Goal: Task Accomplishment & Management: Manage account settings

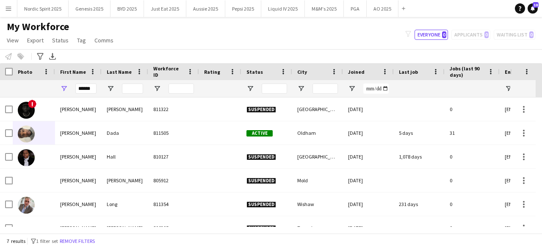
type input "******"
click at [132, 90] on input "Last Name Filter Input" at bounding box center [132, 88] width 21 height 10
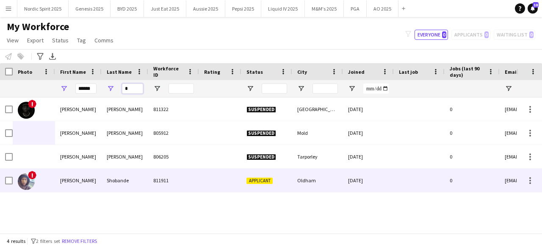
type input "*"
click at [20, 186] on img at bounding box center [26, 181] width 17 height 17
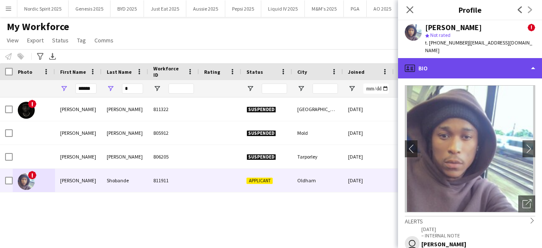
click at [443, 66] on div "profile Bio" at bounding box center [470, 68] width 144 height 20
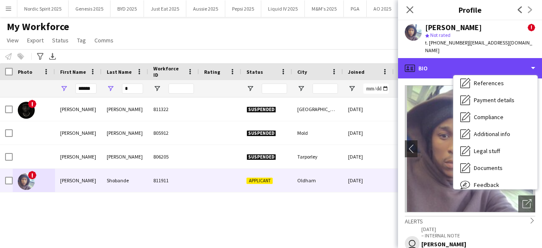
scroll to position [113, 0]
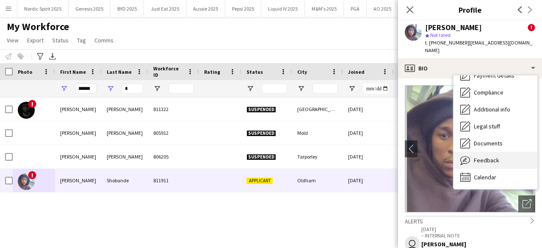
click at [516, 160] on div "Feedback Feedback" at bounding box center [495, 160] width 84 height 17
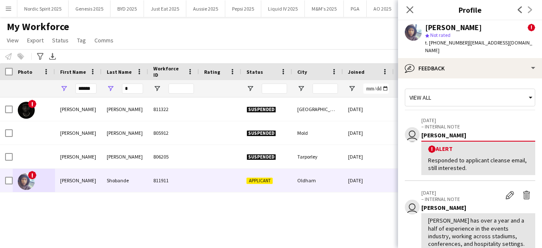
click at [411, 3] on div "Close pop-in" at bounding box center [410, 9] width 24 height 19
click at [410, 10] on icon at bounding box center [410, 10] width 8 height 8
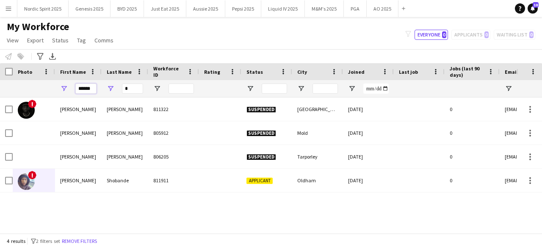
click at [94, 88] on input "******" at bounding box center [85, 88] width 21 height 10
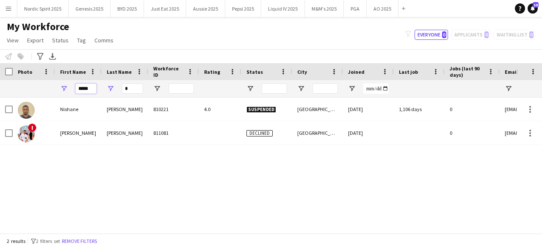
type input "*****"
click at [129, 89] on input "*" at bounding box center [132, 88] width 21 height 10
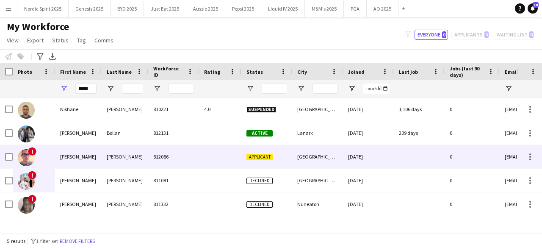
click at [25, 162] on img at bounding box center [26, 157] width 17 height 17
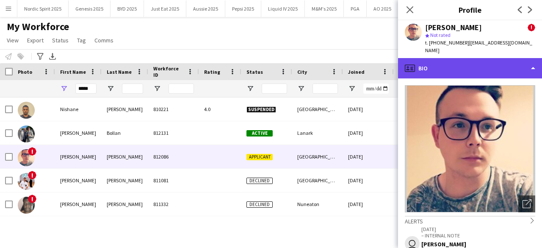
click at [457, 64] on div "profile Bio" at bounding box center [470, 68] width 144 height 20
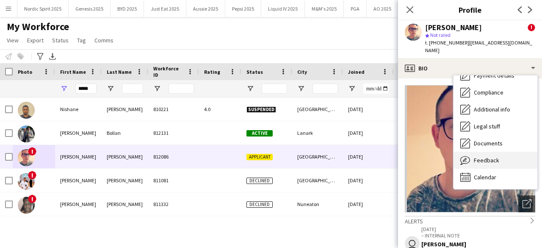
click at [504, 156] on div "Feedback Feedback" at bounding box center [495, 160] width 84 height 17
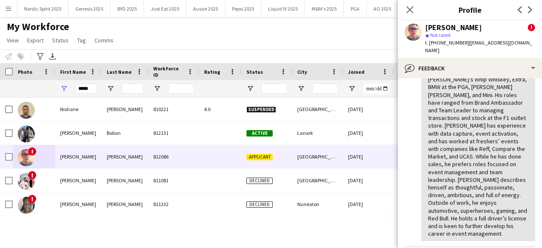
scroll to position [179, 0]
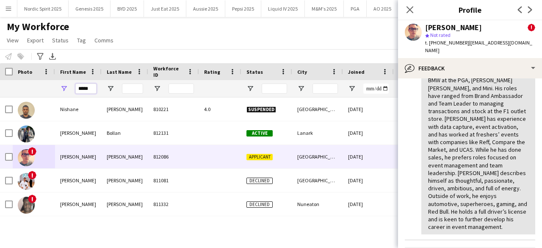
click at [82, 88] on input "*****" at bounding box center [85, 88] width 21 height 10
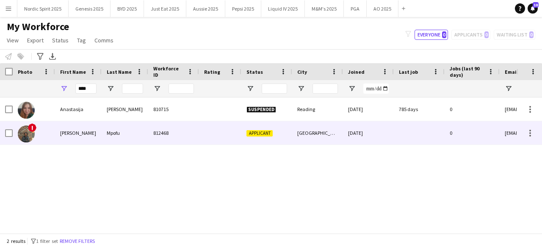
click at [28, 132] on img at bounding box center [26, 133] width 17 height 17
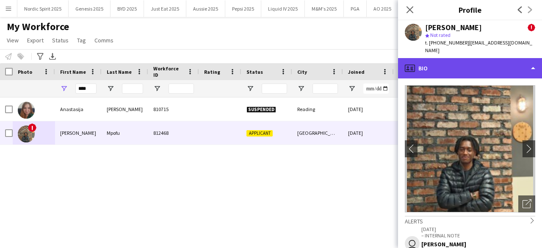
click at [458, 66] on div "profile Bio" at bounding box center [470, 68] width 144 height 20
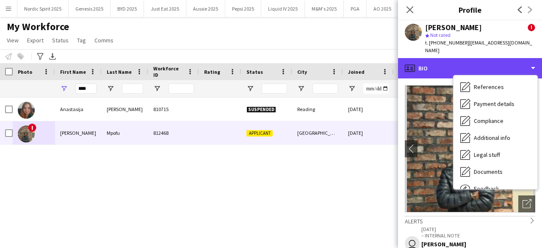
scroll to position [113, 0]
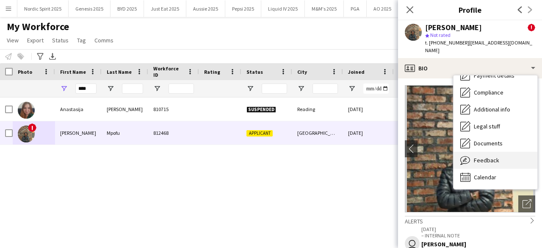
click at [499, 157] on div "Feedback Feedback" at bounding box center [495, 160] width 84 height 17
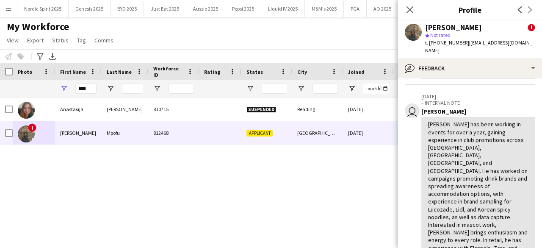
scroll to position [97, 0]
click at [409, 10] on icon at bounding box center [410, 10] width 8 height 8
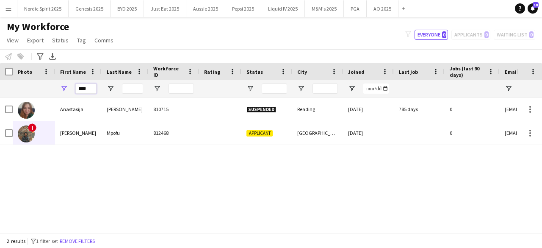
click at [91, 90] on input "****" at bounding box center [85, 88] width 21 height 10
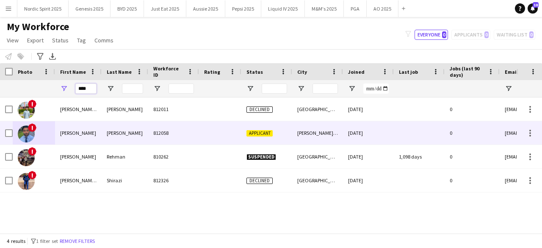
type input "****"
click at [28, 134] on img at bounding box center [26, 133] width 17 height 17
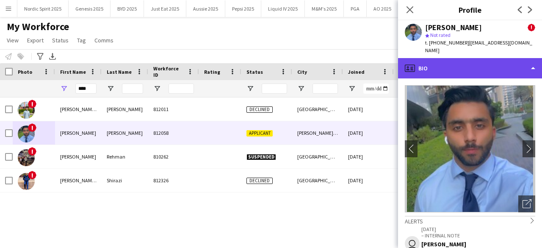
click at [533, 70] on div "profile Bio" at bounding box center [470, 68] width 144 height 20
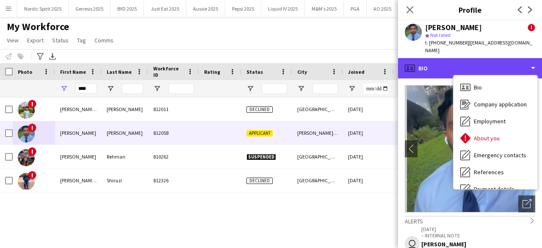
scroll to position [113, 0]
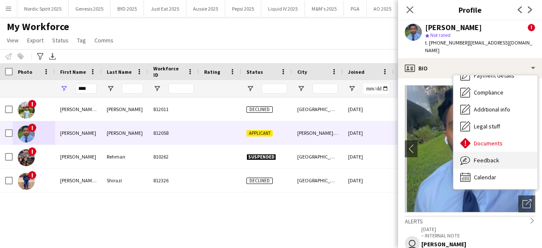
click at [508, 152] on div "Feedback Feedback" at bounding box center [495, 160] width 84 height 17
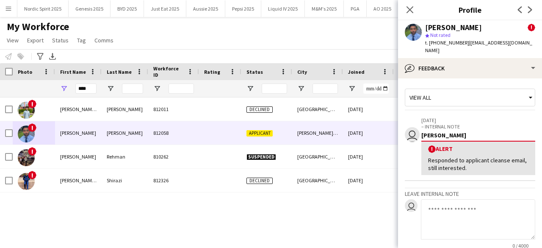
click at [471, 208] on textarea at bounding box center [478, 219] width 114 height 40
paste textarea "**********"
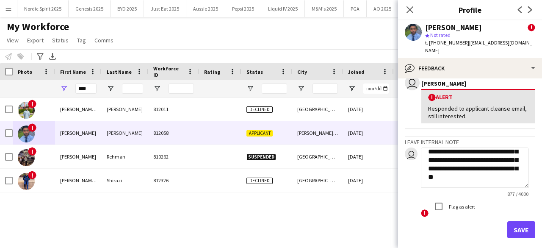
scroll to position [53, 0]
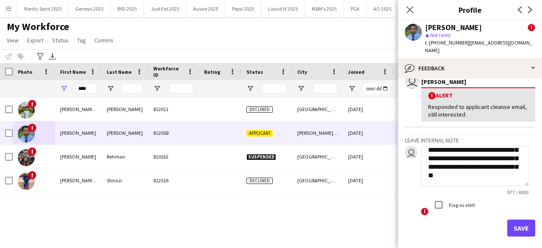
type textarea "**********"
click at [521, 219] on button "Save" at bounding box center [521, 227] width 28 height 17
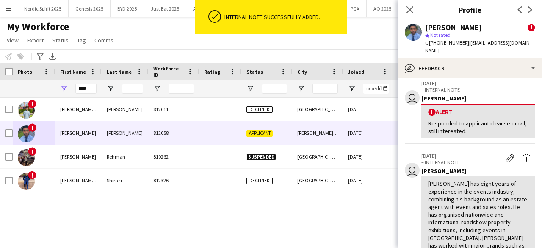
scroll to position [299, 0]
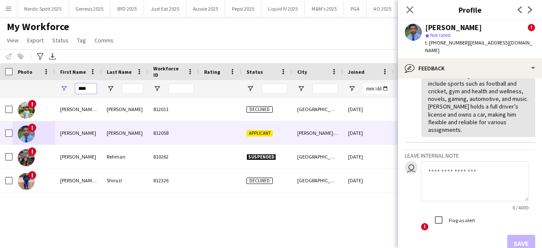
click at [91, 90] on input "****" at bounding box center [85, 88] width 21 height 10
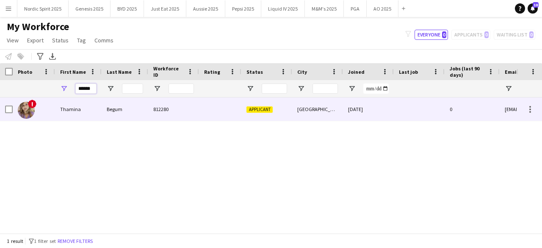
type input "******"
click at [25, 112] on img at bounding box center [26, 110] width 17 height 17
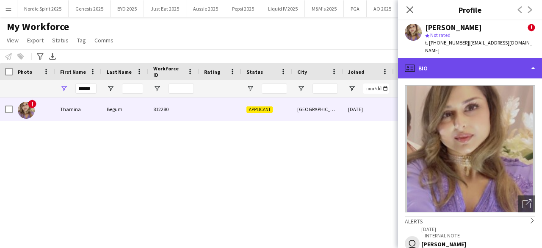
click at [418, 65] on div "profile Bio" at bounding box center [470, 68] width 144 height 20
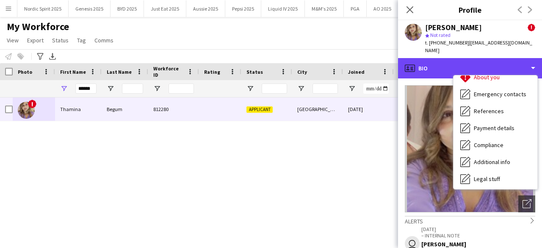
scroll to position [113, 0]
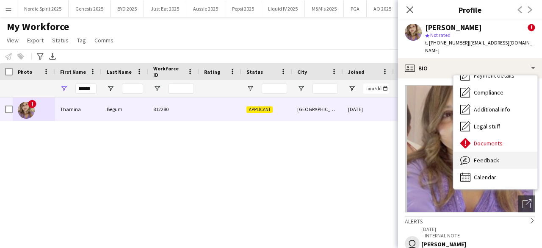
click at [508, 154] on div "Feedback Feedback" at bounding box center [495, 160] width 84 height 17
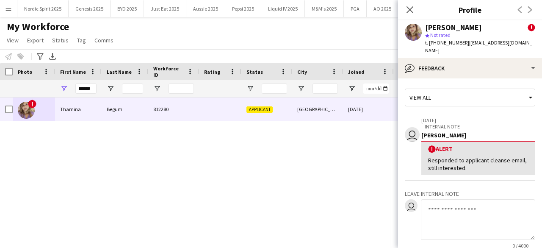
click at [486, 199] on textarea at bounding box center [478, 219] width 114 height 40
paste textarea "**********"
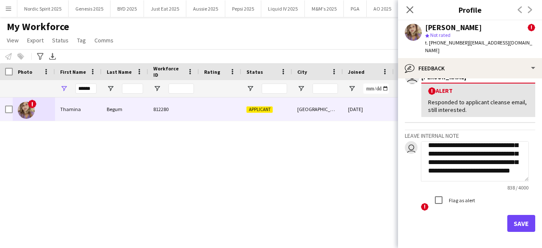
scroll to position [61, 0]
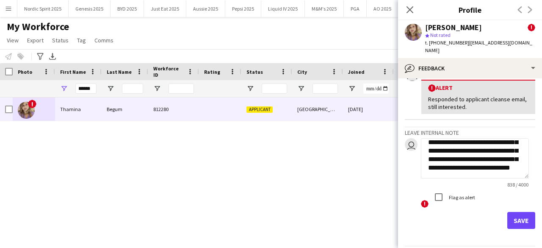
type textarea "**********"
click at [513, 212] on button "Save" at bounding box center [521, 220] width 28 height 17
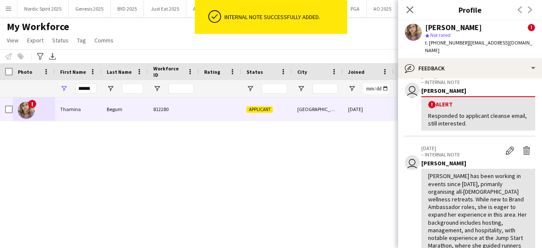
scroll to position [299, 0]
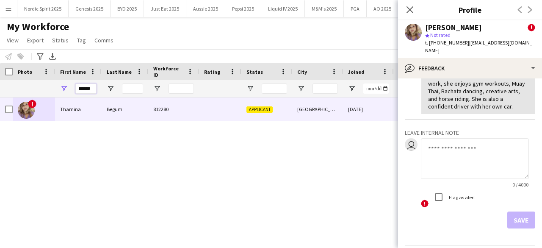
click at [92, 86] on input "******" at bounding box center [85, 88] width 21 height 10
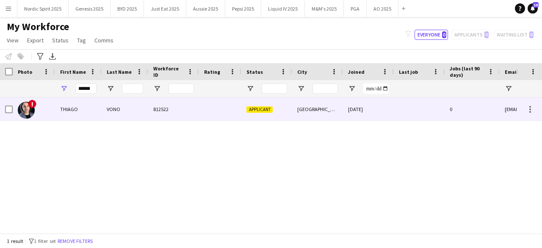
click at [27, 111] on img at bounding box center [26, 110] width 17 height 17
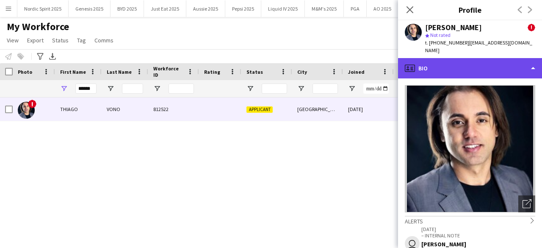
click at [526, 65] on div "profile Bio" at bounding box center [470, 68] width 144 height 20
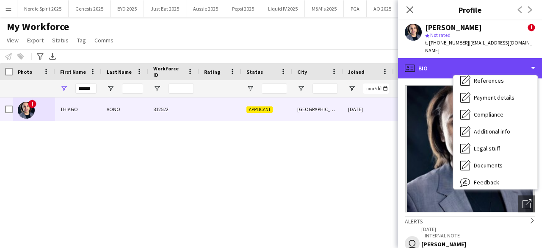
scroll to position [113, 0]
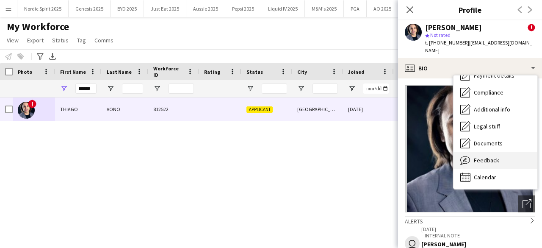
click at [514, 152] on div "Feedback Feedback" at bounding box center [495, 160] width 84 height 17
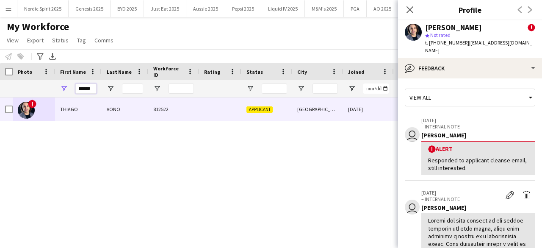
click at [95, 88] on input "******" at bounding box center [85, 88] width 21 height 10
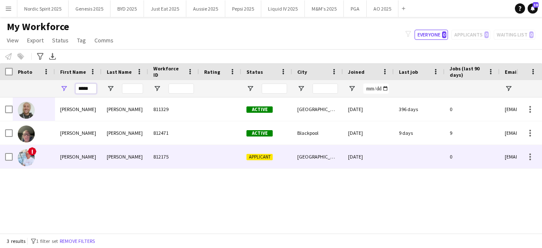
type input "*****"
click at [28, 157] on img at bounding box center [26, 157] width 17 height 17
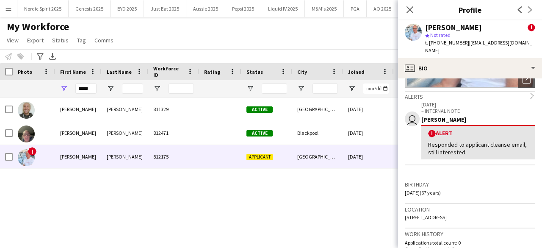
scroll to position [0, 0]
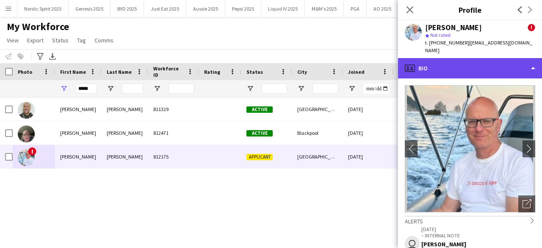
click at [427, 63] on div "profile Bio" at bounding box center [470, 68] width 144 height 20
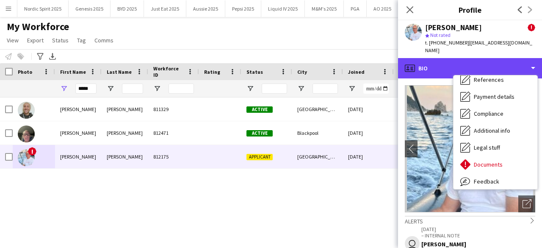
scroll to position [113, 0]
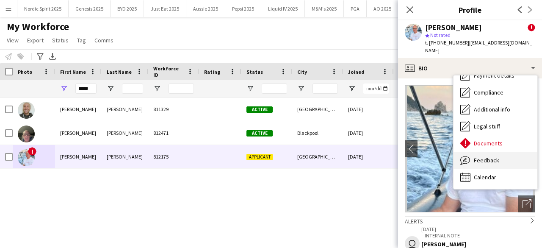
click at [519, 152] on div "Feedback Feedback" at bounding box center [495, 160] width 84 height 17
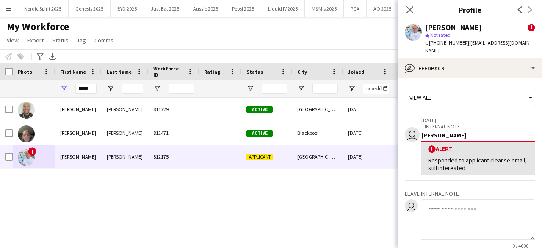
click at [467, 199] on textarea at bounding box center [478, 219] width 114 height 40
paste textarea "**********"
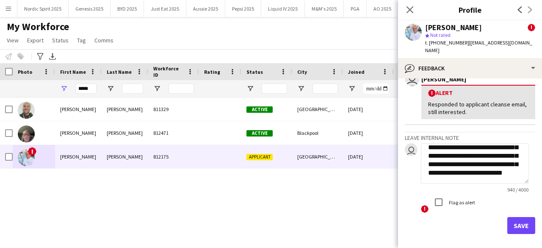
scroll to position [59, 0]
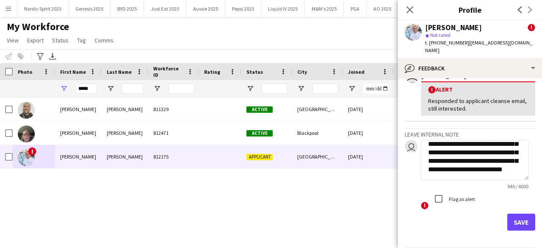
type textarea "**********"
click at [515, 214] on button "Save" at bounding box center [521, 221] width 28 height 17
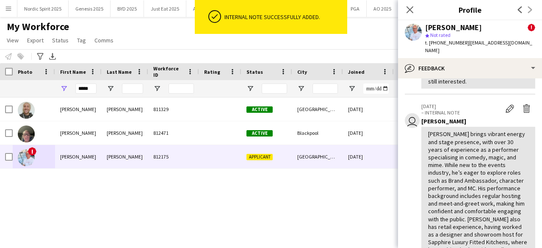
scroll to position [83, 0]
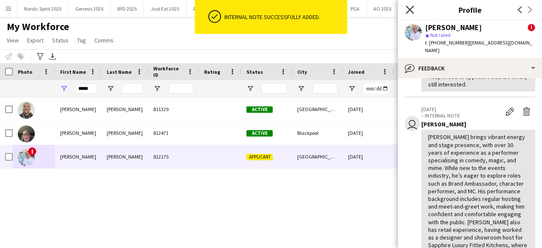
click at [408, 10] on icon "Close pop-in" at bounding box center [410, 10] width 8 height 8
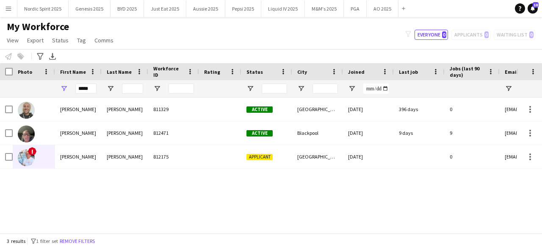
click at [366, 189] on div "[PERSON_NAME] 811329 Active [GEOGRAPHIC_DATA] [DATE] 396 days 0 [EMAIL_ADDRESS]…" at bounding box center [258, 161] width 516 height 129
click at [217, 196] on div "[PERSON_NAME] 811329 Active [GEOGRAPHIC_DATA] [DATE] 396 days 0 [EMAIL_ADDRESS]…" at bounding box center [258, 161] width 516 height 129
click at [88, 90] on input "*****" at bounding box center [85, 88] width 21 height 10
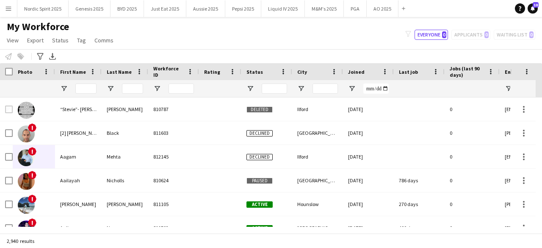
click at [250, 94] on div at bounding box center [266, 88] width 51 height 17
click at [250, 92] on div at bounding box center [266, 88] width 51 height 17
click at [250, 89] on span "Open Filter Menu" at bounding box center [250, 89] width 8 height 8
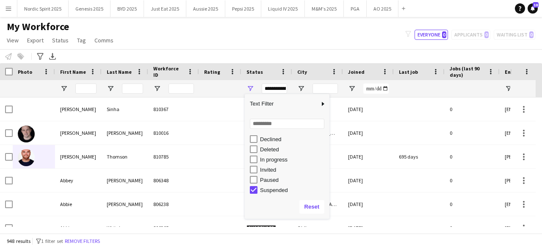
scroll to position [39, 0]
click at [287, 143] on div "Declined" at bounding box center [293, 142] width 67 height 6
type input "**********"
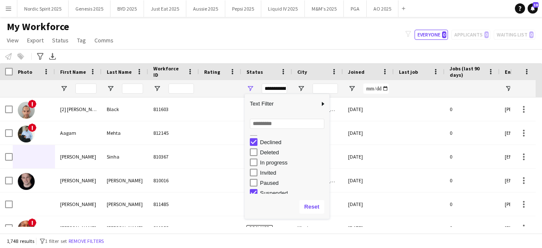
click at [291, 45] on div "My Workforce View Views Default view Compliance Log New view Update view Delete…" at bounding box center [271, 34] width 542 height 29
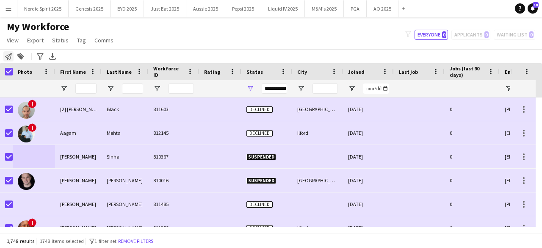
click at [9, 61] on div "Notify workforce" at bounding box center [8, 56] width 10 height 10
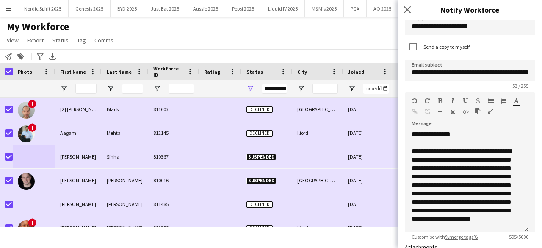
scroll to position [0, 0]
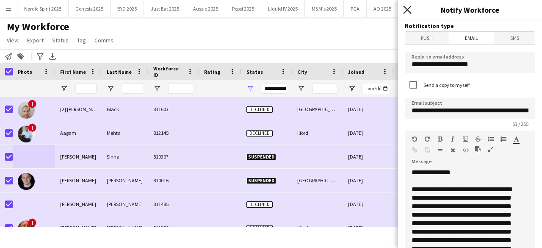
click at [407, 12] on icon "Close pop-in" at bounding box center [407, 10] width 8 height 8
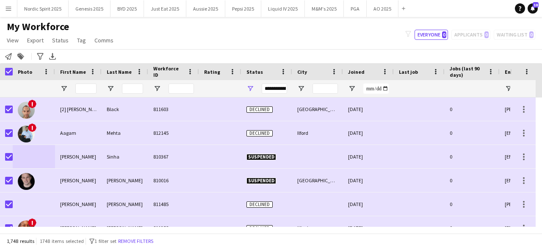
click at [231, 39] on div "My Workforce View Views Default view Compliance Log New view Update view Delete…" at bounding box center [271, 34] width 542 height 29
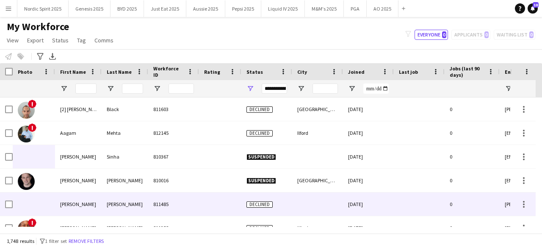
click at [30, 204] on div at bounding box center [34, 203] width 42 height 23
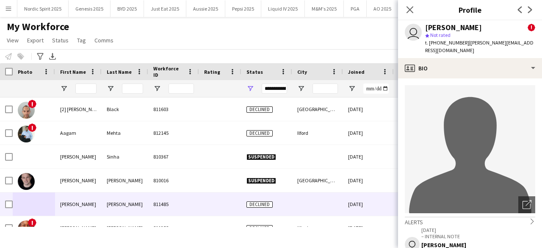
click at [334, 35] on div "My Workforce View Views Default view Compliance Log New view Update view Delete…" at bounding box center [271, 34] width 542 height 29
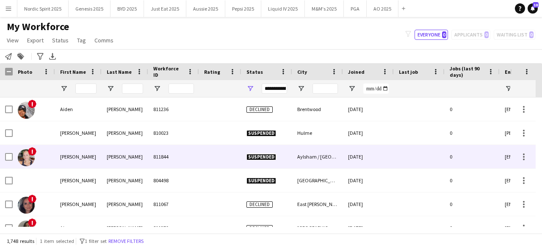
click at [19, 160] on img at bounding box center [26, 157] width 17 height 17
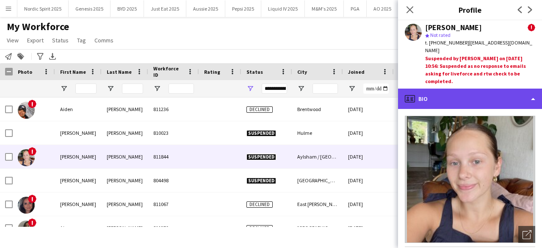
click at [466, 92] on div "profile Bio" at bounding box center [470, 98] width 144 height 20
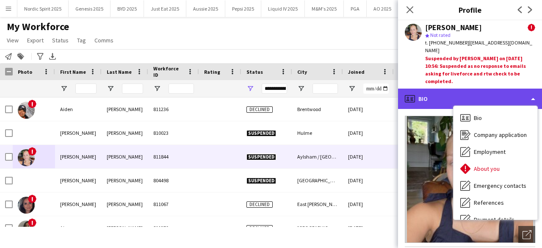
click at [466, 92] on div "profile Bio" at bounding box center [470, 98] width 144 height 20
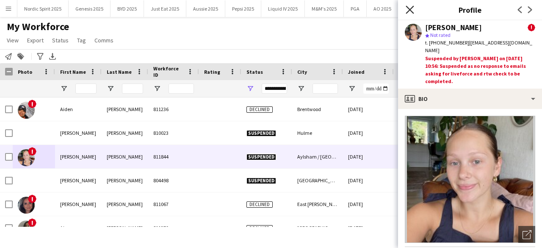
click at [412, 14] on icon "Close pop-in" at bounding box center [410, 10] width 8 height 8
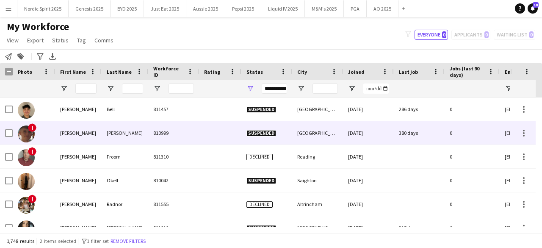
click at [27, 137] on img at bounding box center [26, 133] width 17 height 17
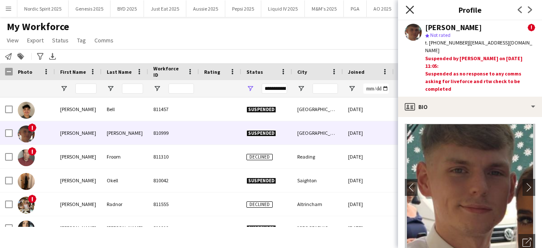
click at [408, 9] on icon at bounding box center [410, 10] width 8 height 8
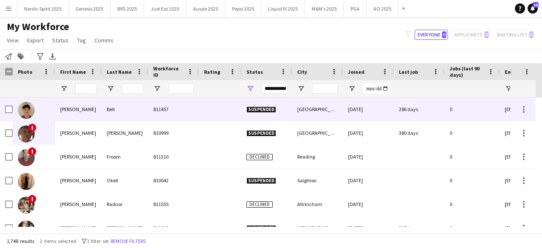
click at [24, 115] on img at bounding box center [26, 110] width 17 height 17
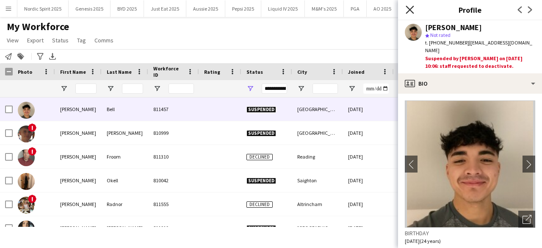
click at [410, 10] on icon at bounding box center [410, 10] width 8 height 8
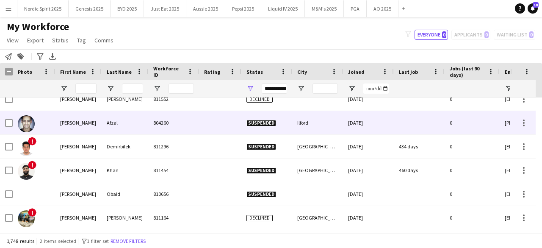
click at [26, 127] on img at bounding box center [26, 123] width 17 height 17
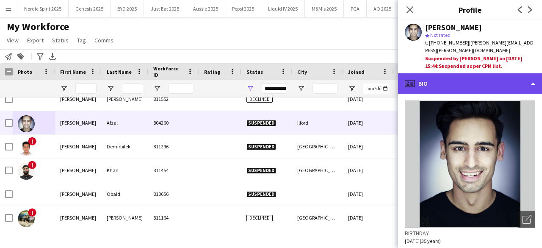
click at [446, 86] on div "profile Bio" at bounding box center [470, 83] width 144 height 20
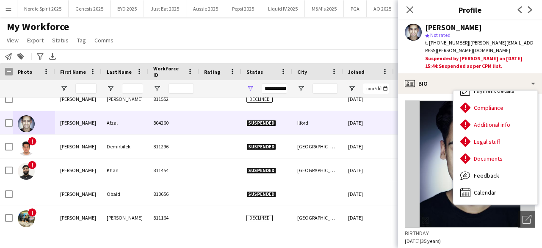
click at [435, 146] on img at bounding box center [470, 163] width 130 height 127
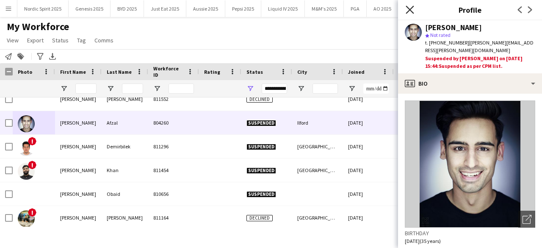
click at [409, 9] on icon at bounding box center [410, 10] width 8 height 8
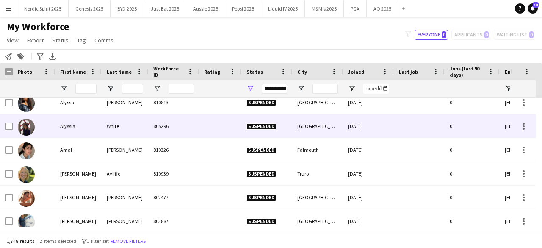
click at [19, 126] on img at bounding box center [26, 127] width 17 height 17
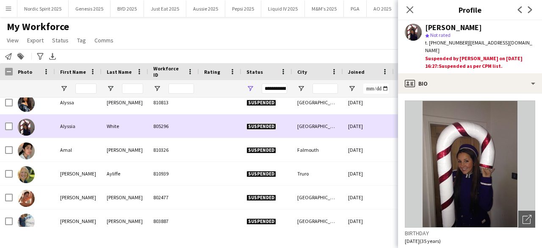
click at [21, 126] on img at bounding box center [26, 127] width 17 height 17
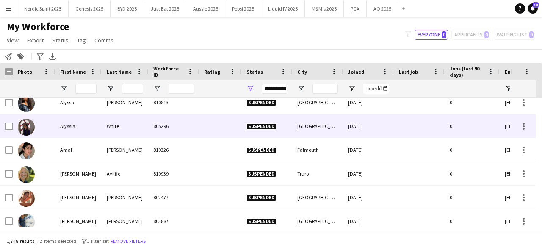
click at [21, 126] on img at bounding box center [26, 127] width 17 height 17
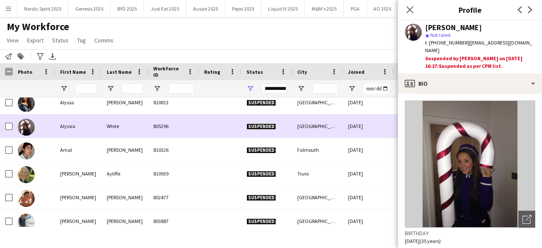
click at [22, 126] on img at bounding box center [26, 127] width 17 height 17
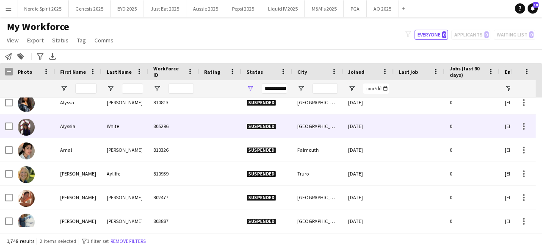
click at [22, 126] on img at bounding box center [26, 127] width 17 height 17
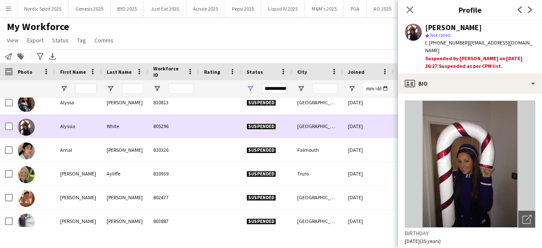
click at [22, 126] on img at bounding box center [26, 127] width 17 height 17
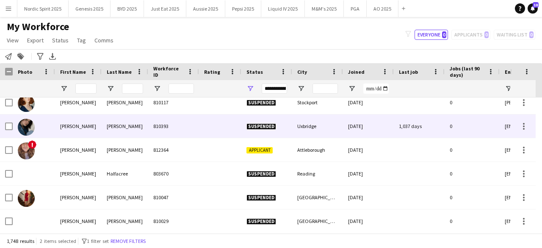
click at [24, 130] on img at bounding box center [26, 127] width 17 height 17
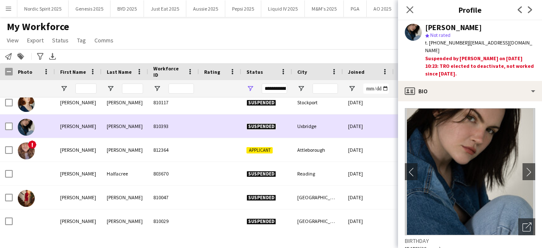
click at [24, 130] on img at bounding box center [26, 127] width 17 height 17
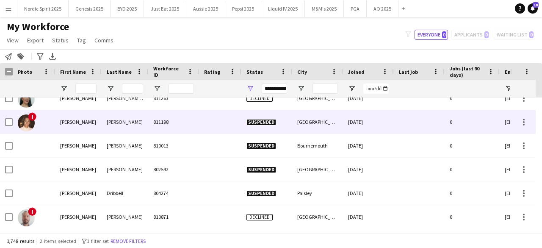
click at [28, 120] on img at bounding box center [26, 122] width 17 height 17
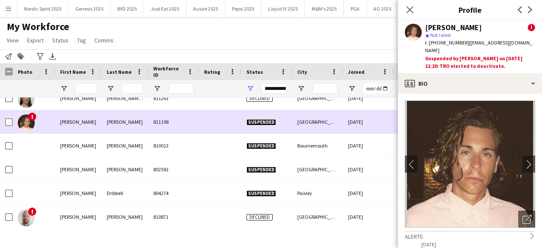
click at [28, 120] on img at bounding box center [26, 122] width 17 height 17
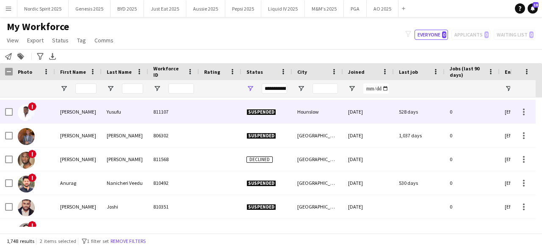
click at [23, 115] on img at bounding box center [26, 112] width 17 height 17
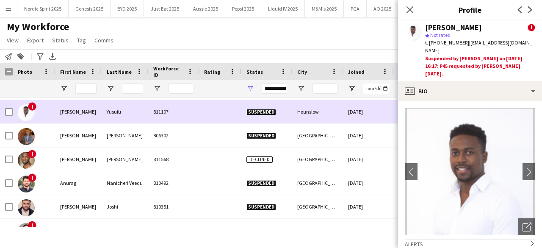
click at [23, 115] on img at bounding box center [26, 112] width 17 height 17
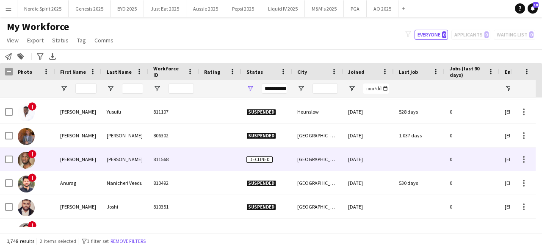
click at [22, 166] on img at bounding box center [26, 160] width 17 height 17
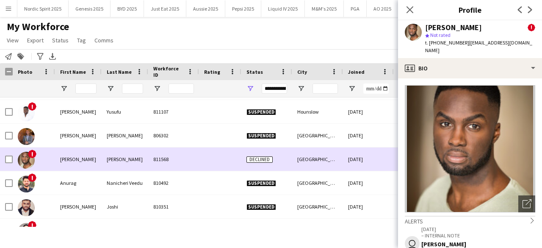
click at [22, 165] on img at bounding box center [26, 160] width 17 height 17
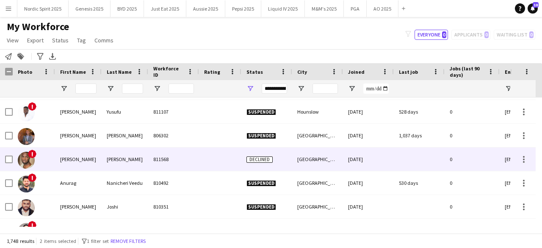
click at [22, 165] on img at bounding box center [26, 160] width 17 height 17
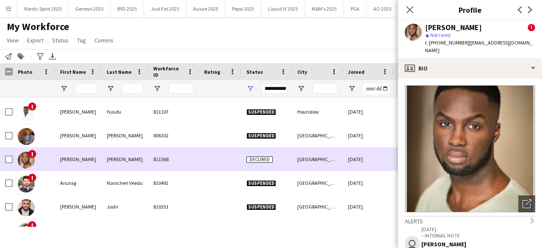
click at [22, 165] on img at bounding box center [26, 160] width 17 height 17
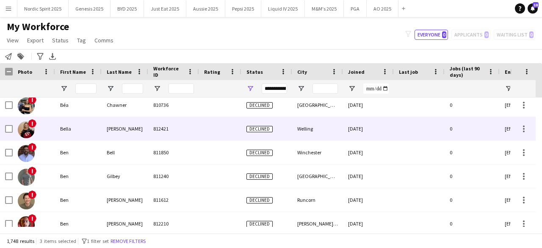
click at [28, 135] on img at bounding box center [26, 129] width 17 height 17
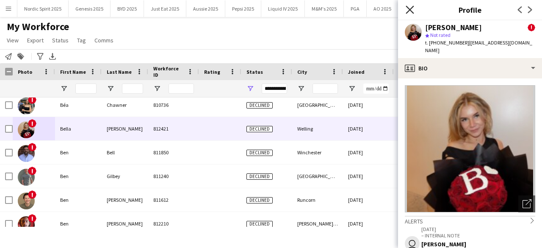
click at [410, 9] on icon at bounding box center [410, 10] width 8 height 8
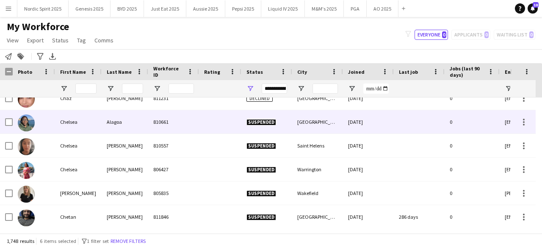
click at [28, 125] on img at bounding box center [26, 122] width 17 height 17
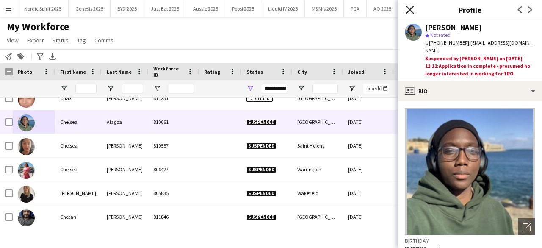
click at [409, 12] on icon "Close pop-in" at bounding box center [410, 10] width 8 height 8
